Goal: Information Seeking & Learning: Learn about a topic

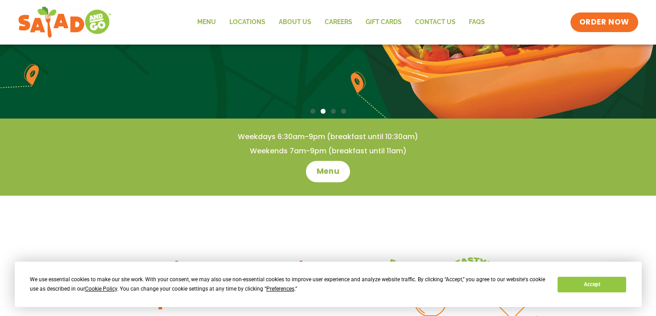
scroll to position [194, 0]
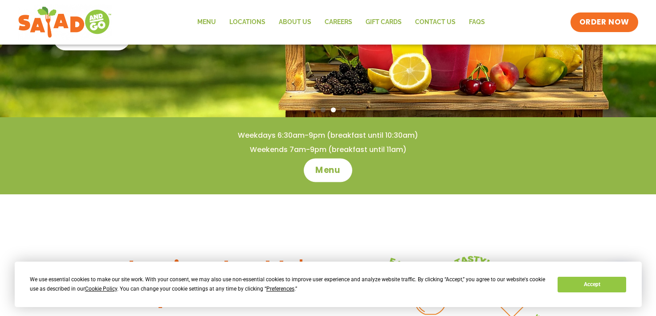
click at [331, 173] on span "Menu" at bounding box center [327, 170] width 25 height 12
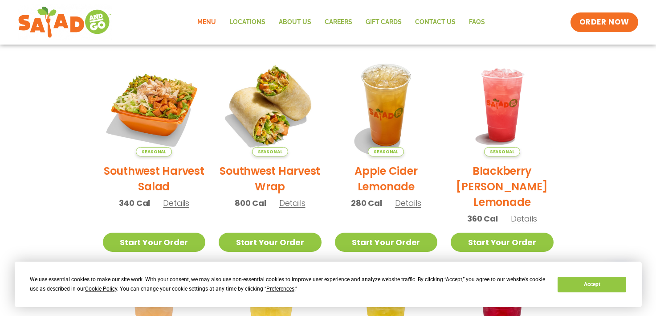
scroll to position [3, 0]
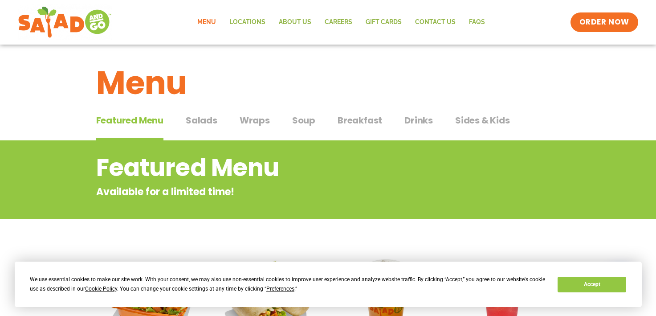
click at [196, 119] on span "Salads" at bounding box center [202, 120] width 32 height 13
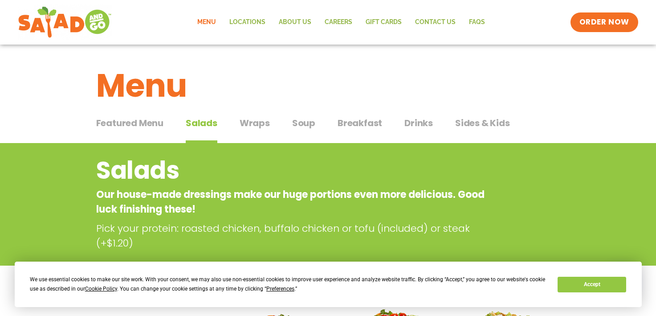
click at [424, 124] on span "Drinks" at bounding box center [418, 122] width 29 height 13
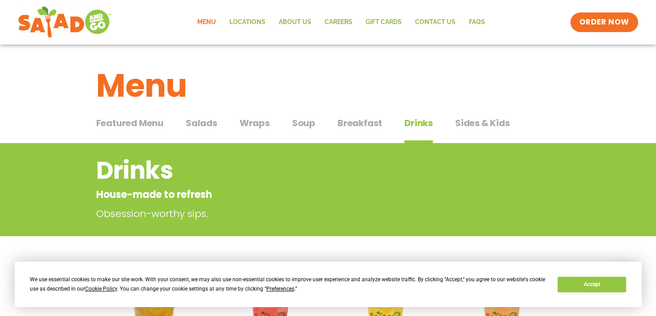
click at [197, 123] on span "Salads" at bounding box center [202, 122] width 32 height 13
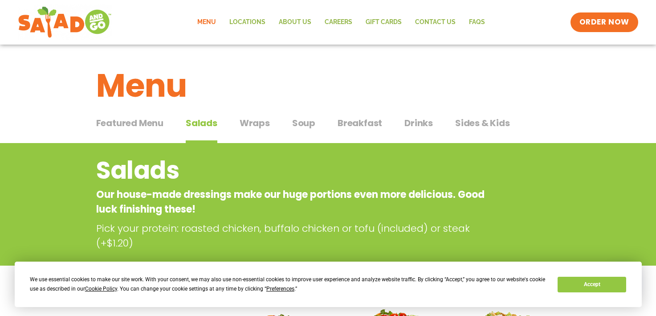
click at [418, 120] on span "Drinks" at bounding box center [418, 122] width 29 height 13
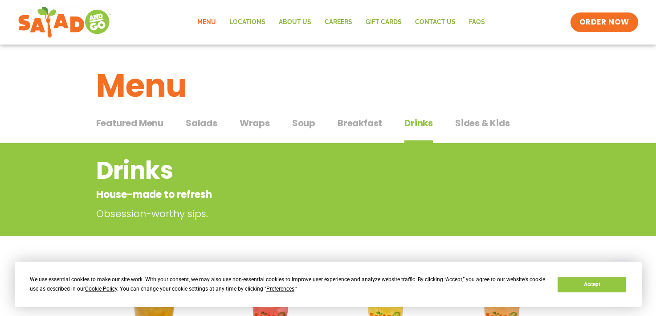
click at [143, 122] on span "Featured Menu" at bounding box center [129, 122] width 67 height 13
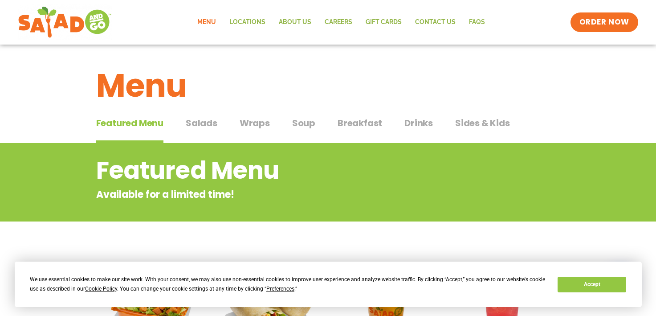
click at [207, 126] on span "Salads" at bounding box center [202, 122] width 32 height 13
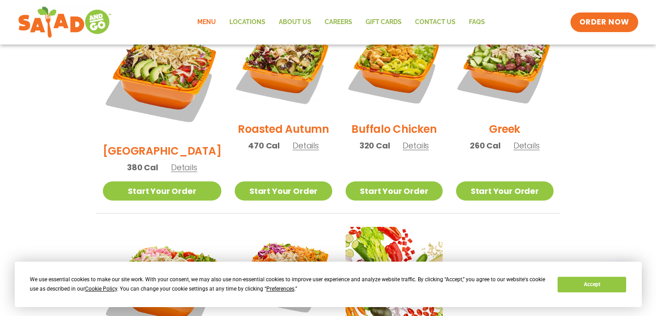
scroll to position [584, 0]
